Goal: Check status: Check status

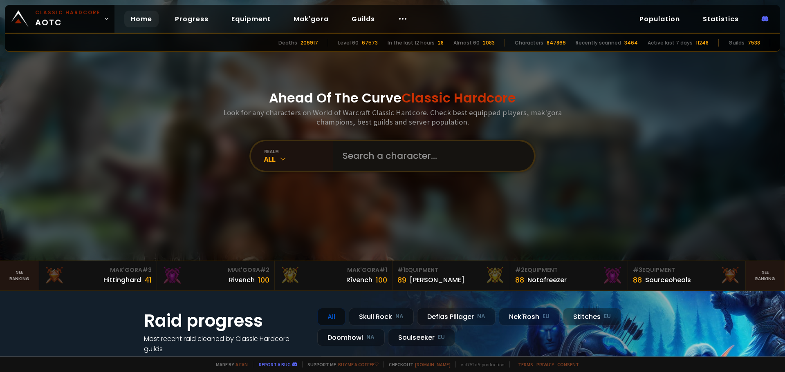
click at [360, 158] on input "text" at bounding box center [431, 155] width 186 height 29
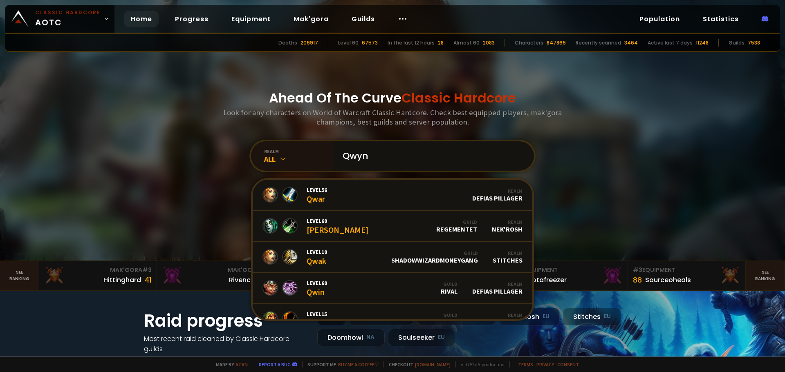
type input "Qwynn"
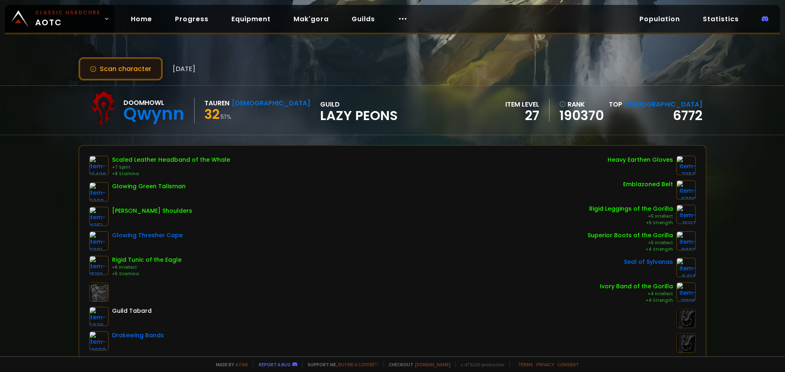
click at [119, 65] on button "Scan character" at bounding box center [120, 68] width 84 height 23
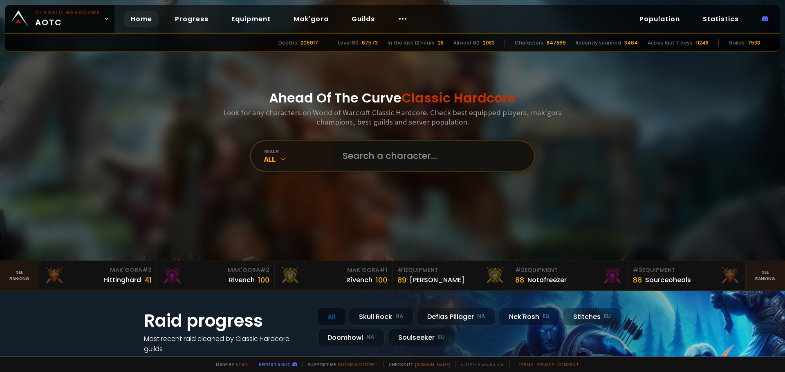
click at [365, 153] on input "text" at bounding box center [431, 155] width 186 height 29
type input "XXaquen"
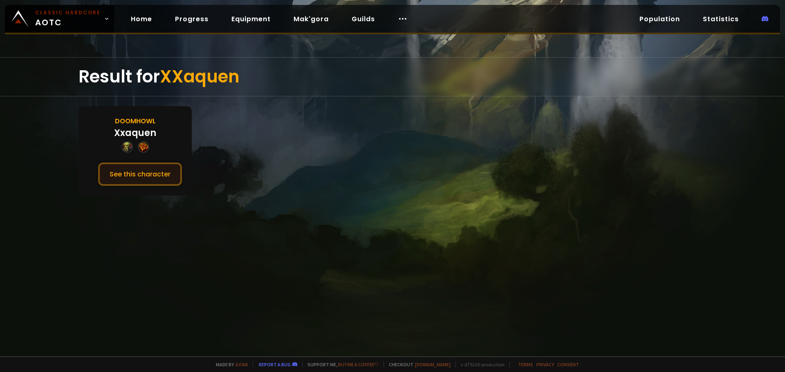
click at [144, 175] on button "See this character" at bounding box center [140, 174] width 84 height 23
